Goal: Navigation & Orientation: Find specific page/section

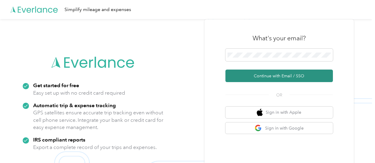
click at [273, 77] on button "Continue with Email / SSO" at bounding box center [280, 76] width 108 height 13
